Goal: Task Accomplishment & Management: Manage account settings

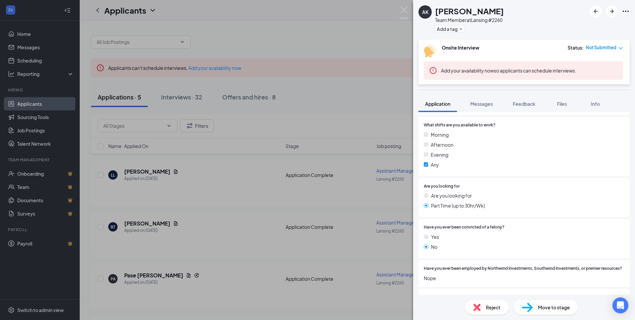
scroll to position [332, 0]
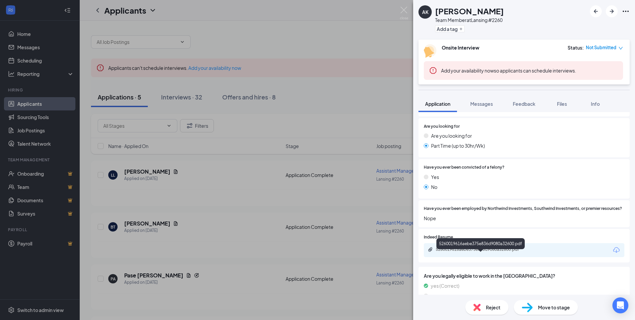
click at [457, 252] on div "5260019616aebe375e836d9080a32600.pdf" at bounding box center [482, 249] width 93 height 5
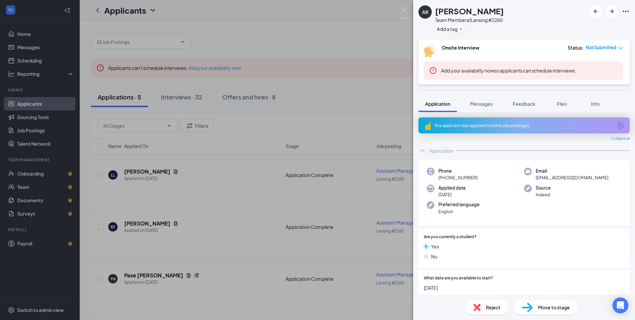
click at [490, 308] on span "Reject" at bounding box center [493, 306] width 15 height 7
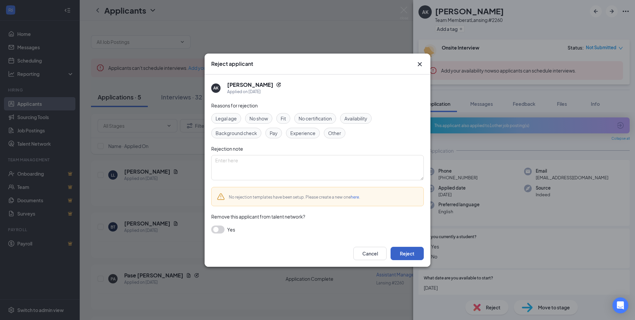
click at [414, 253] on button "Reject" at bounding box center [407, 253] width 33 height 13
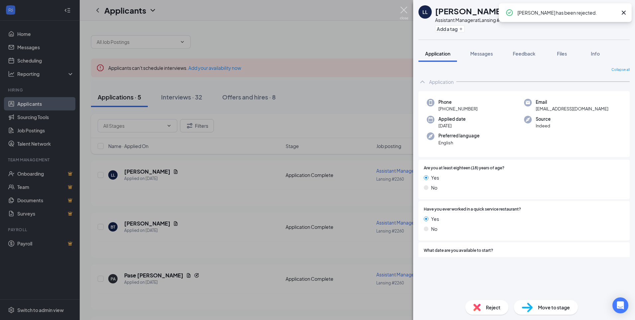
click at [404, 9] on img at bounding box center [404, 13] width 8 height 13
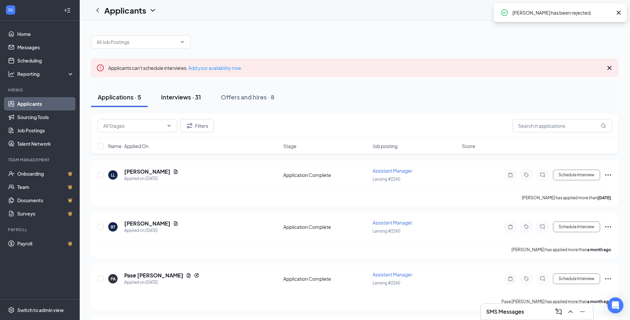
click at [163, 98] on div "Interviews · 31" at bounding box center [181, 97] width 40 height 8
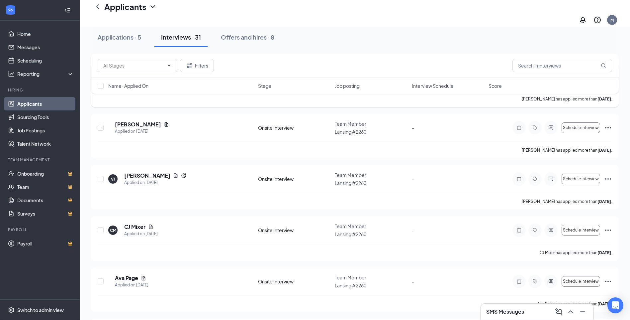
scroll to position [598, 0]
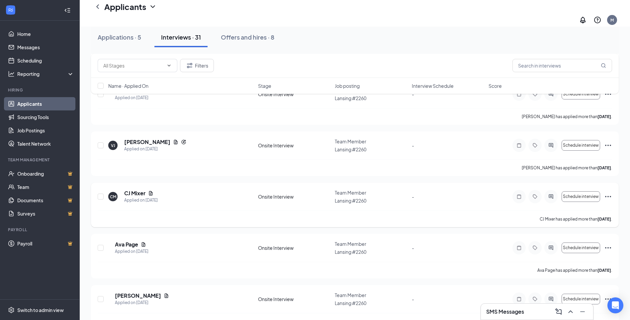
click at [609, 196] on icon "Ellipses" at bounding box center [608, 196] width 6 height 1
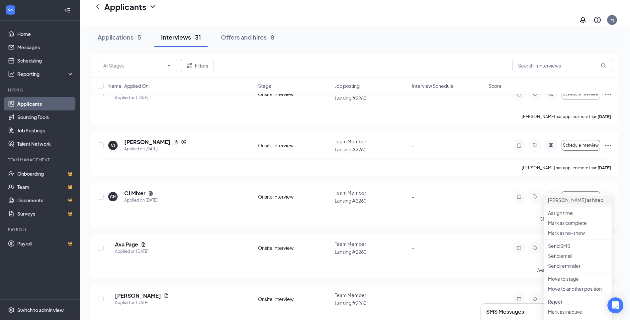
click at [571, 196] on p "[PERSON_NAME] as hired" at bounding box center [578, 199] width 60 height 7
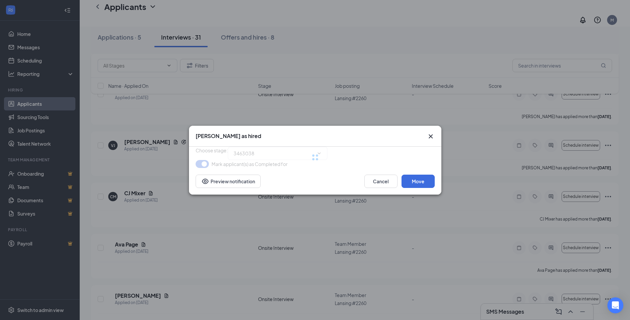
type input "Hiring Complete (final stage)"
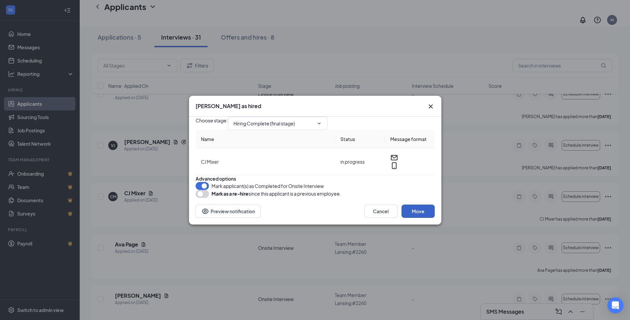
click at [414, 218] on button "Move" at bounding box center [418, 210] width 33 height 13
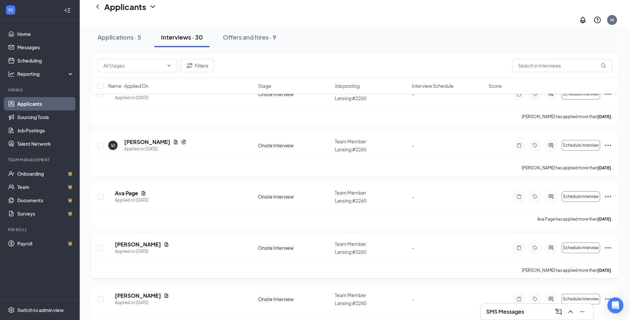
click at [608, 247] on icon "Ellipses" at bounding box center [608, 247] width 6 height 1
click at [574, 247] on p "[PERSON_NAME] as hired" at bounding box center [578, 250] width 60 height 7
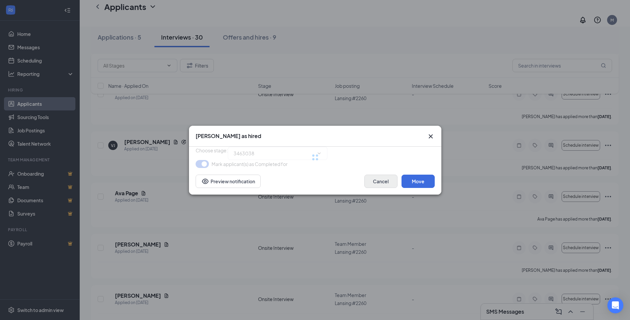
type input "Hiring Complete (final stage)"
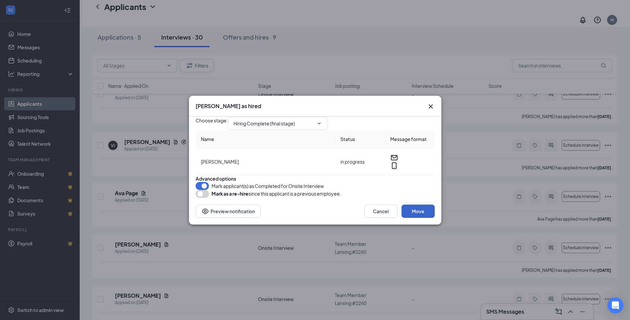
click at [410, 218] on button "Move" at bounding box center [418, 210] width 33 height 13
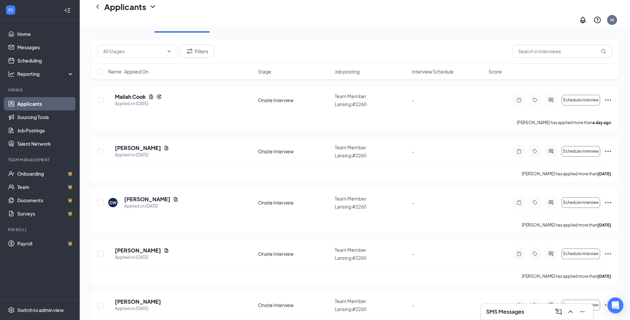
scroll to position [0, 0]
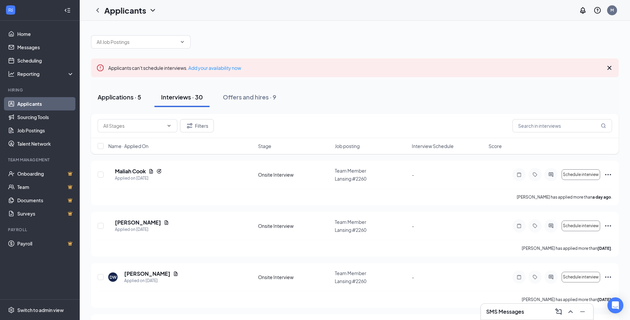
click at [114, 98] on div "Applications · 5" at bounding box center [120, 97] width 44 height 8
